Goal: Find specific page/section: Find specific page/section

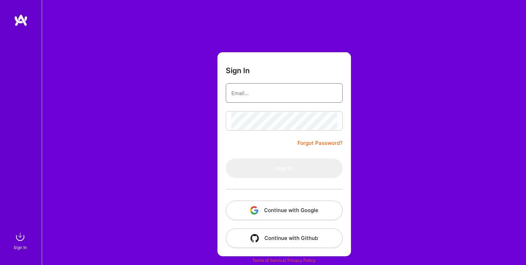
type input "[EMAIL_ADDRESS][PERSON_NAME][DOMAIN_NAME]"
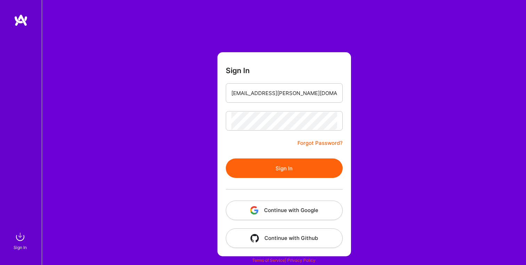
click at [262, 150] on form "Sign In [EMAIL_ADDRESS][PERSON_NAME][DOMAIN_NAME] Forgot Password? Sign In Cont…" at bounding box center [284, 154] width 134 height 204
click at [266, 166] on button "Sign In" at bounding box center [284, 167] width 117 height 19
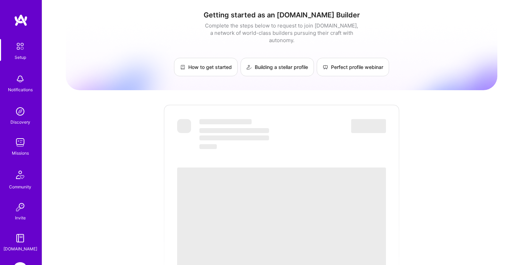
scroll to position [49, 0]
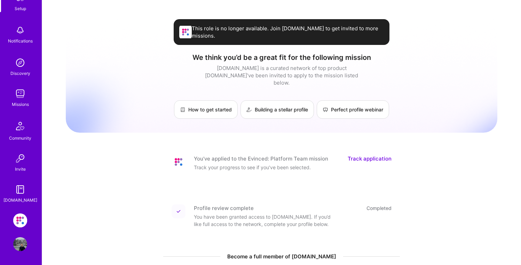
click at [16, 221] on img at bounding box center [20, 220] width 14 height 14
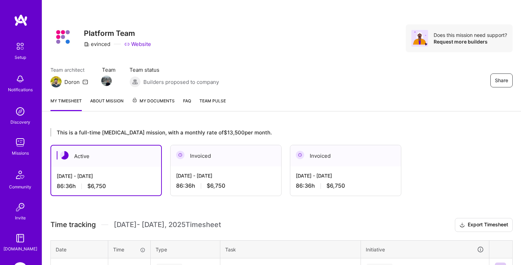
click at [159, 103] on span "My Documents" at bounding box center [153, 101] width 43 height 8
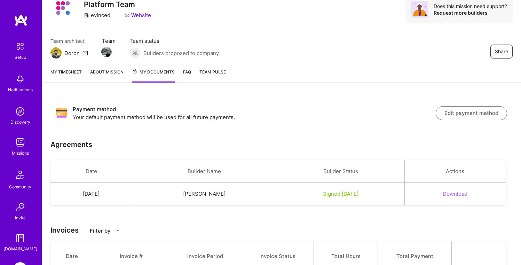
scroll to position [25, 0]
